Goal: Register for event/course

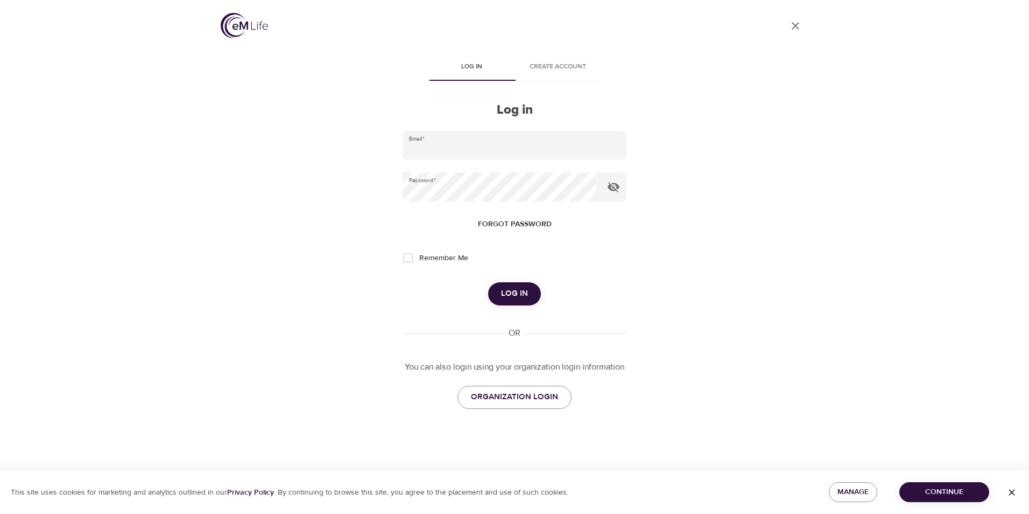
type input "[PERSON_NAME][EMAIL_ADDRESS][PERSON_NAME][DOMAIN_NAME]"
click at [515, 298] on span "Log in" at bounding box center [514, 293] width 27 height 14
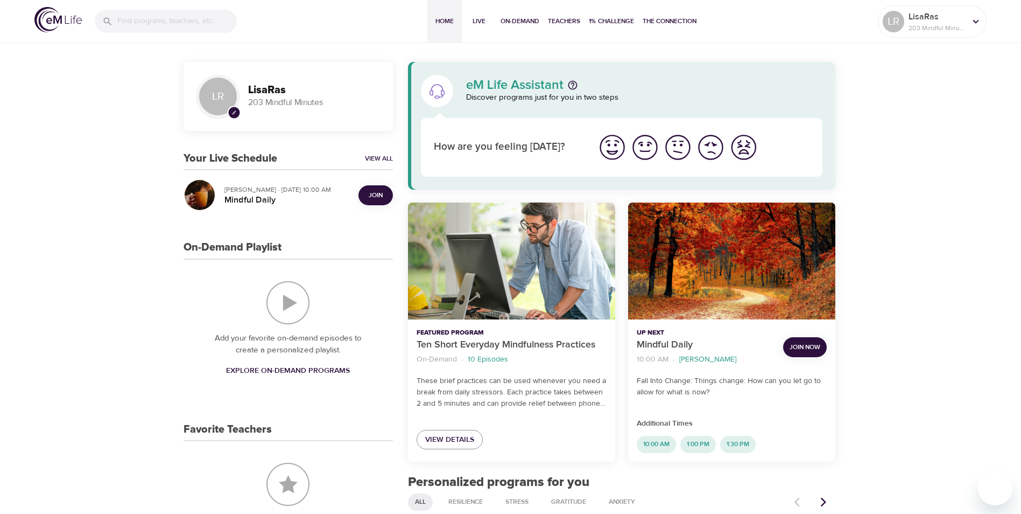
click at [375, 200] on span "Join" at bounding box center [376, 195] width 14 height 11
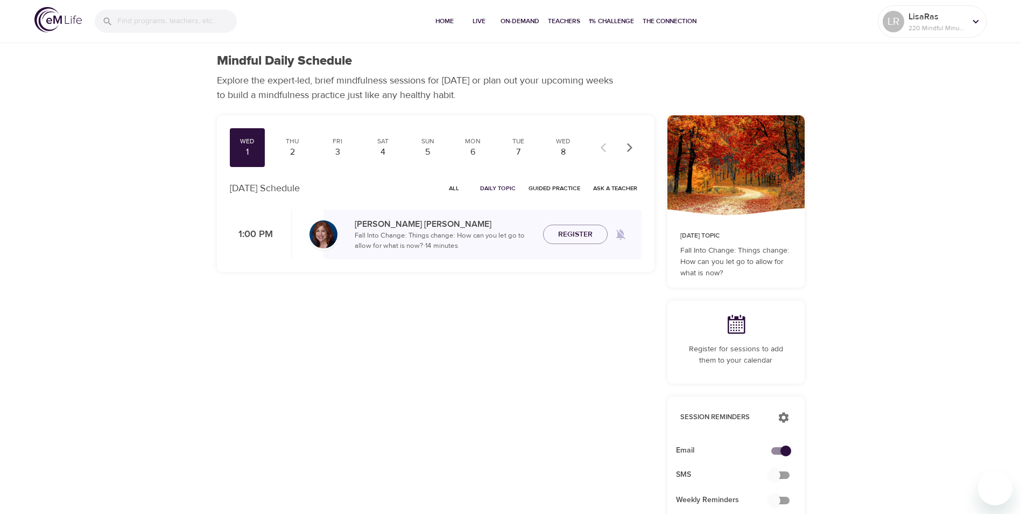
click at [890, 127] on div "Mindful Daily Schedule Explore the expert-led, brief mindfulness sessions for t…" at bounding box center [510, 484] width 1021 height 968
click at [295, 146] on div "2" at bounding box center [292, 152] width 27 height 12
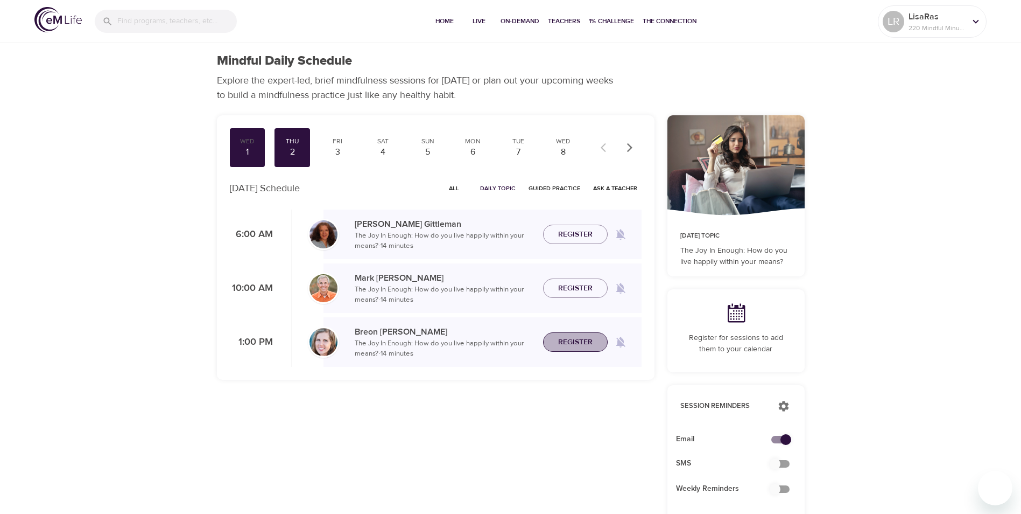
click at [585, 343] on span "Register" at bounding box center [575, 341] width 34 height 13
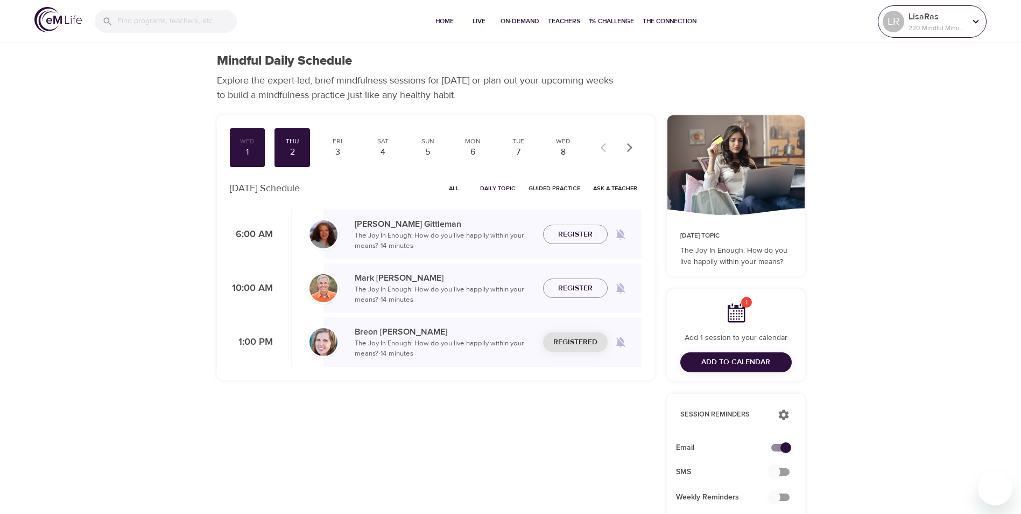
click at [951, 29] on p "220 Mindful Minutes" at bounding box center [937, 28] width 57 height 10
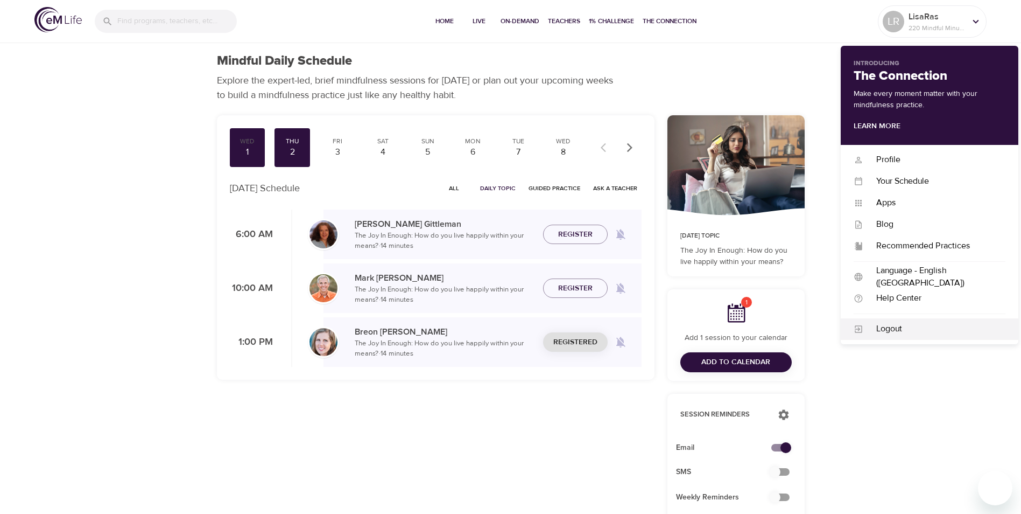
click at [898, 331] on div "Logout" at bounding box center [935, 329] width 142 height 12
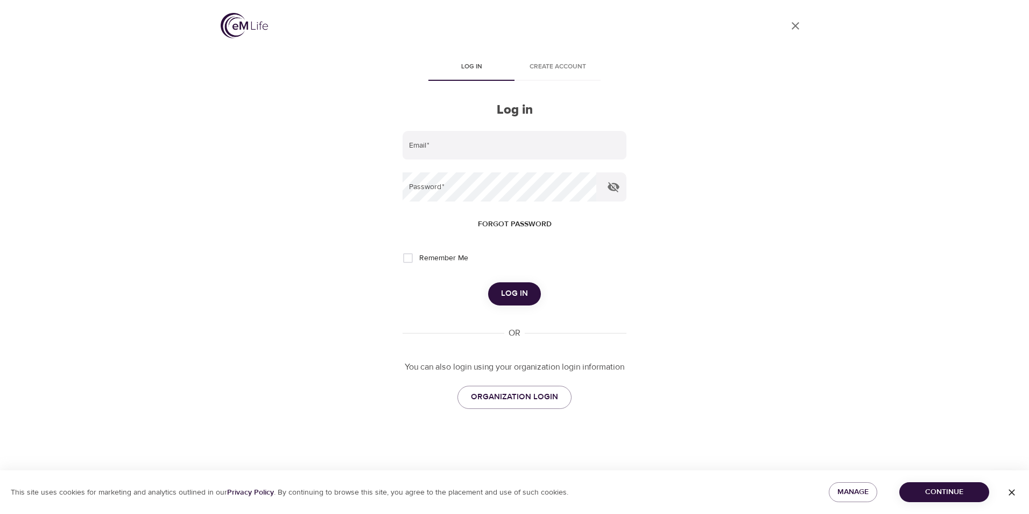
type input "[PERSON_NAME][EMAIL_ADDRESS][PERSON_NAME][DOMAIN_NAME]"
